Goal: Use online tool/utility: Utilize a website feature to perform a specific function

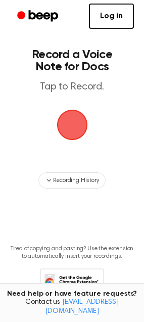
click at [68, 123] on span "button" at bounding box center [72, 125] width 28 height 28
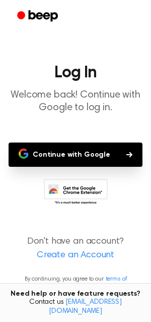
click at [88, 153] on button "Continue with Google" at bounding box center [76, 154] width 134 height 24
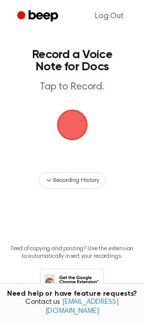
click at [68, 124] on span "button" at bounding box center [72, 125] width 28 height 28
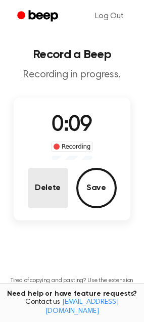
click at [60, 199] on button "Delete" at bounding box center [48, 188] width 40 height 40
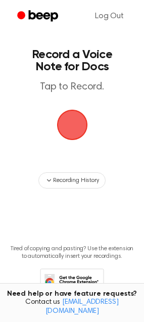
click at [71, 122] on span "button" at bounding box center [72, 125] width 28 height 28
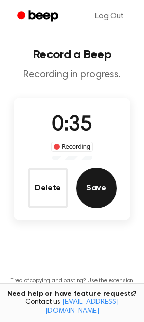
click at [87, 187] on button "Save" at bounding box center [96, 188] width 40 height 40
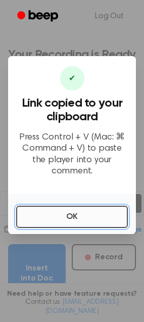
click at [83, 207] on button "OK" at bounding box center [72, 217] width 112 height 22
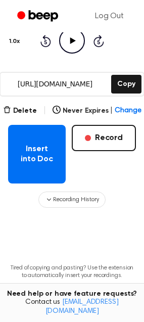
scroll to position [120, 0]
